Goal: Task Accomplishment & Management: Complete application form

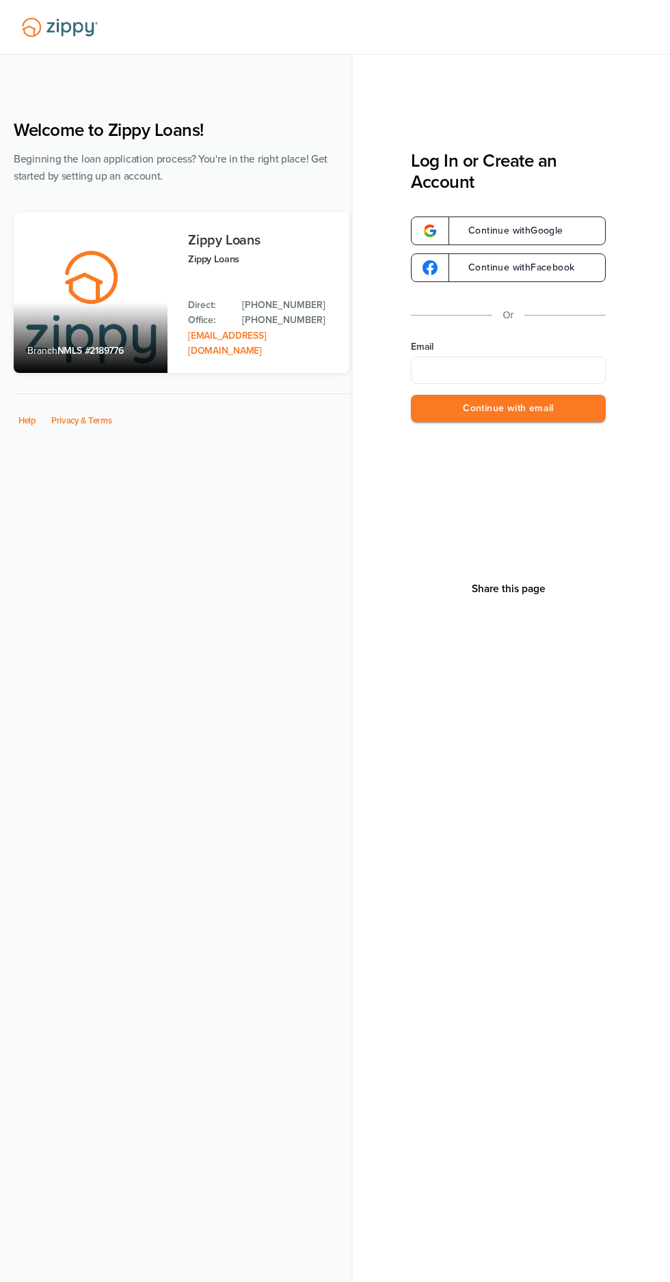
click at [525, 347] on label "Email" at bounding box center [508, 347] width 195 height 14
click at [525, 357] on input "Email" at bounding box center [508, 370] width 195 height 27
type input "**********"
click at [582, 418] on button "Continue with email" at bounding box center [508, 409] width 195 height 28
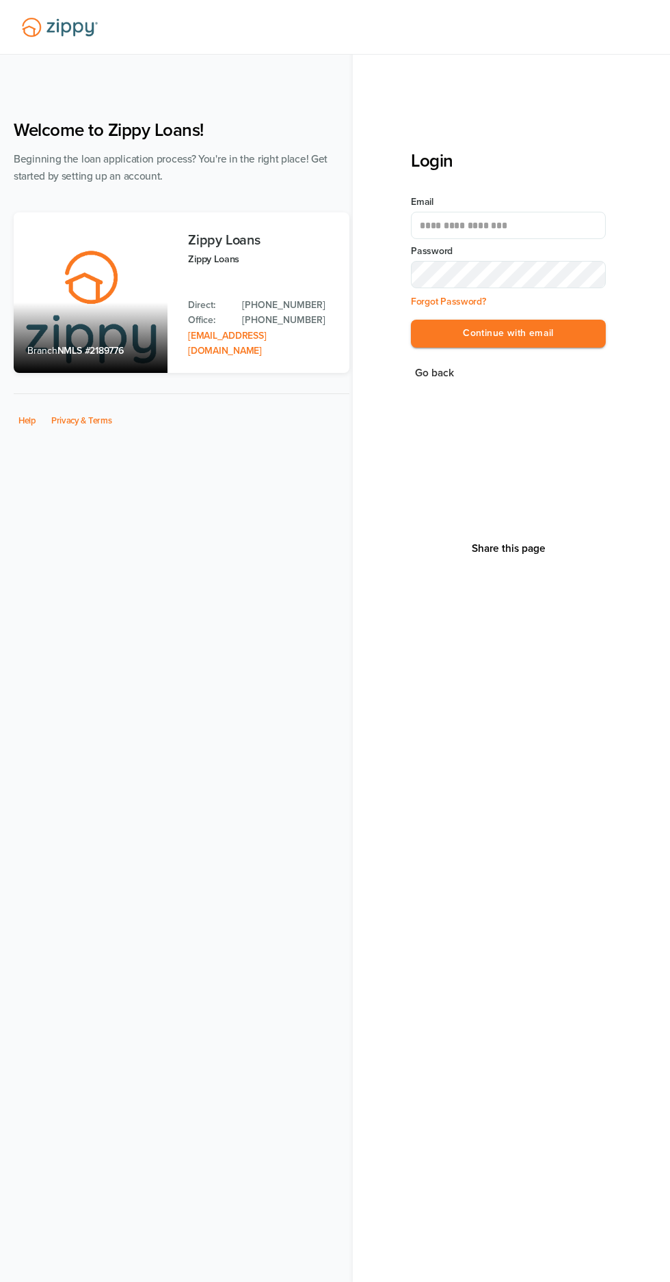
click at [544, 251] on label "Password" at bounding box center [508, 252] width 195 height 14
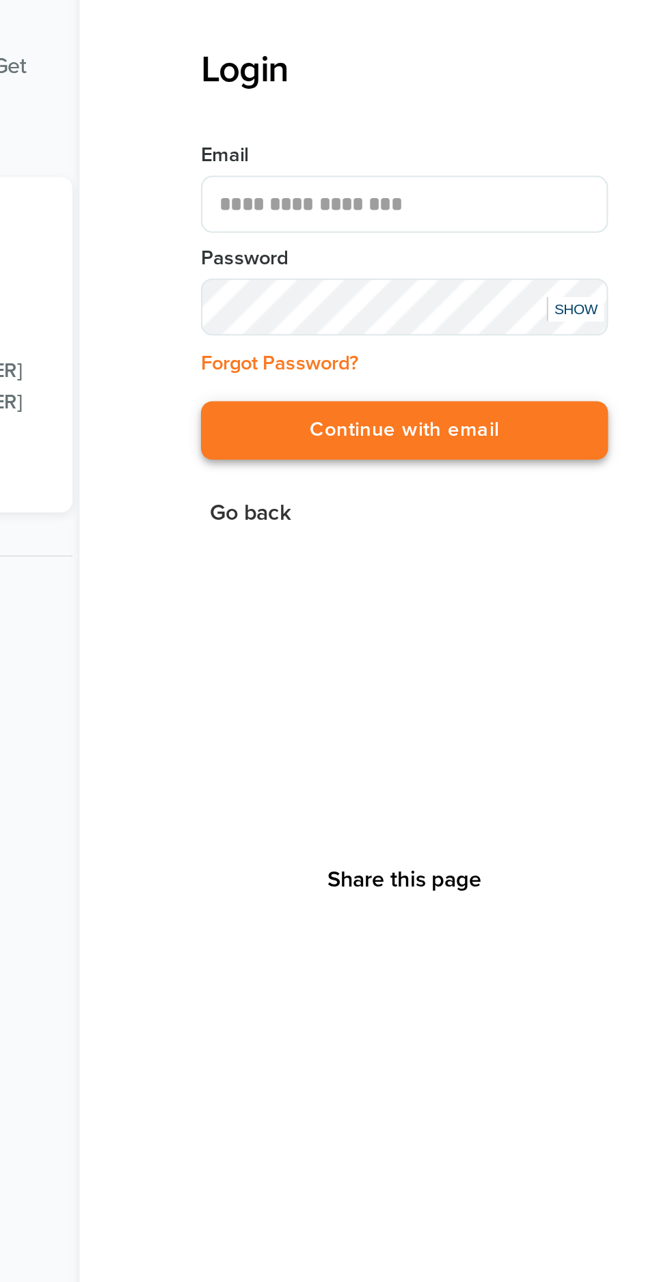
click at [562, 327] on button "Continue with email" at bounding box center [508, 334] width 195 height 28
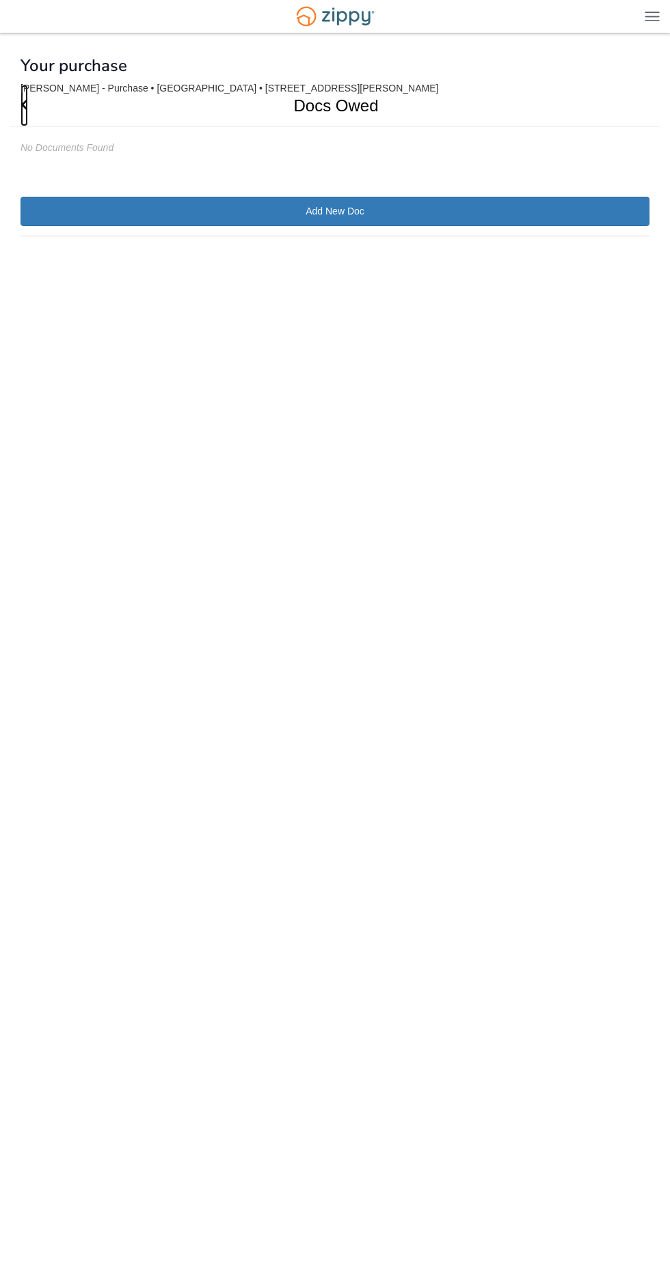
click at [24, 105] on icon "Go Back" at bounding box center [24, 104] width 8 height 12
